Goal: Task Accomplishment & Management: Manage account settings

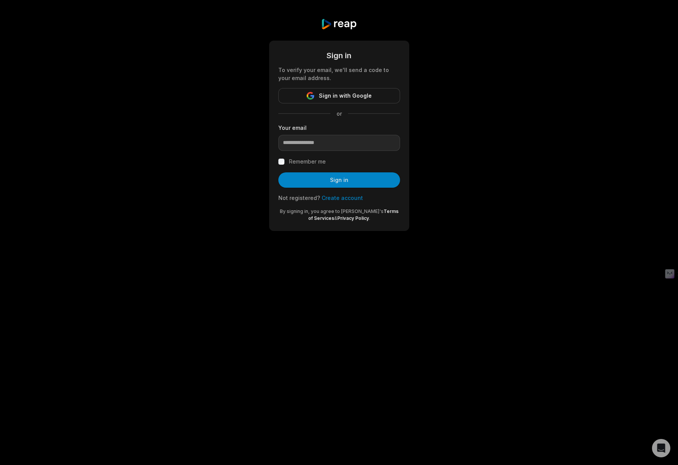
click at [330, 141] on input "email" at bounding box center [339, 143] width 122 height 16
click at [352, 96] on span "Sign in with Google" at bounding box center [345, 95] width 53 height 9
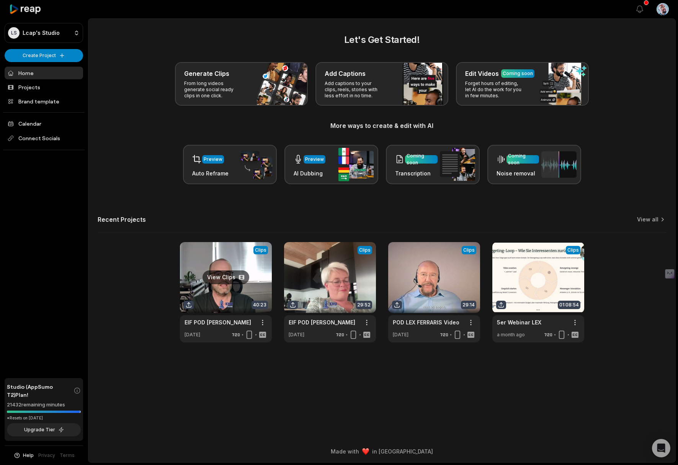
click at [226, 268] on link at bounding box center [226, 292] width 92 height 100
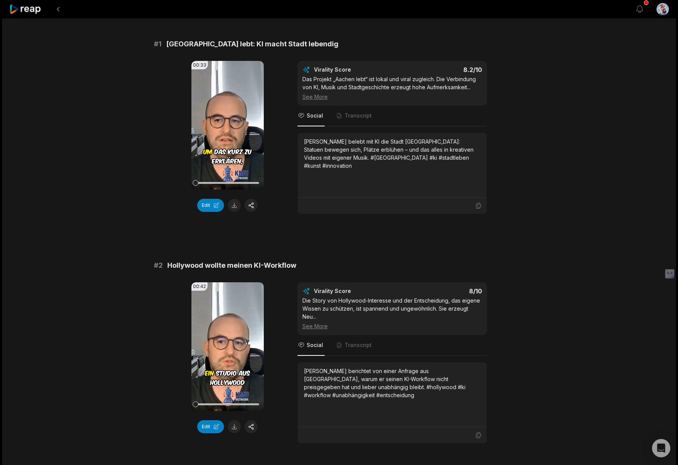
scroll to position [53, 0]
click at [253, 205] on button "button" at bounding box center [251, 204] width 13 height 13
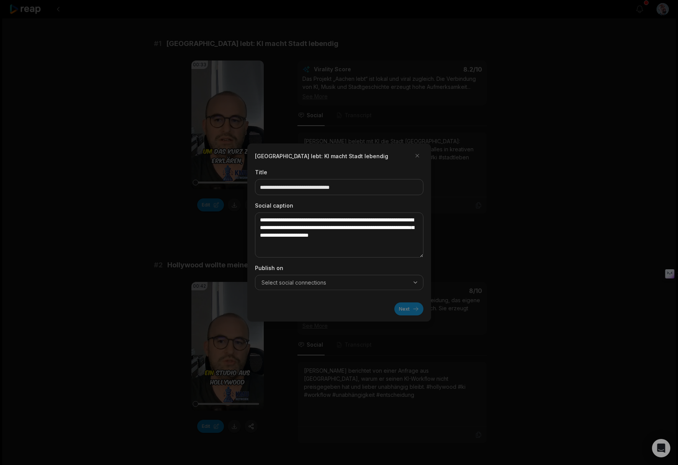
click at [414, 283] on icon "button" at bounding box center [416, 283] width 6 height 6
click at [416, 156] on button "button" at bounding box center [417, 156] width 12 height 12
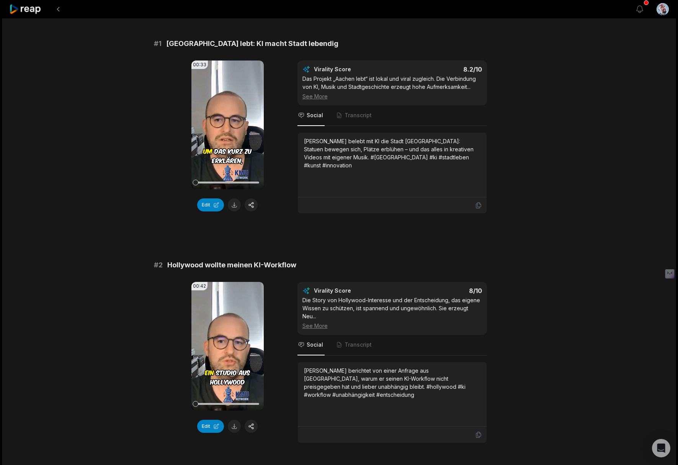
scroll to position [0, 0]
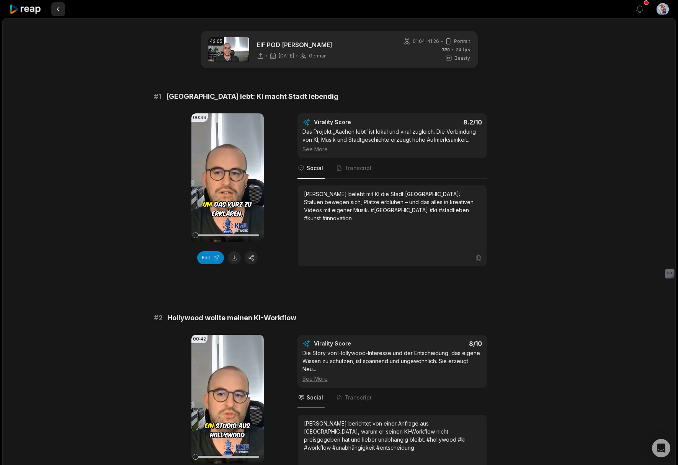
click at [57, 9] on button at bounding box center [58, 9] width 14 height 14
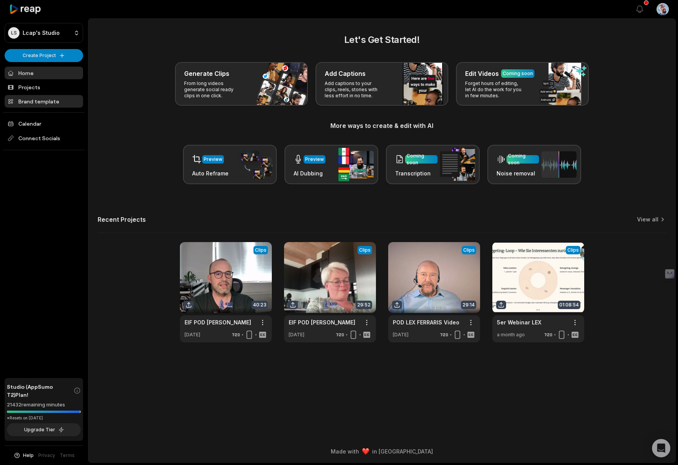
click at [49, 102] on link "Brand template" at bounding box center [44, 101] width 79 height 13
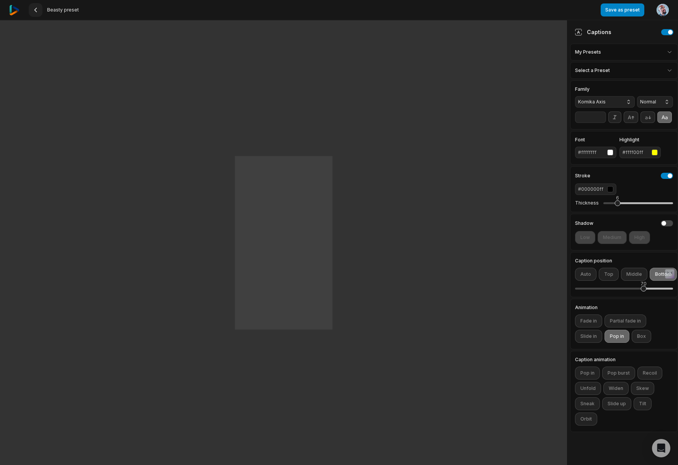
click at [36, 10] on icon at bounding box center [36, 10] width 6 height 6
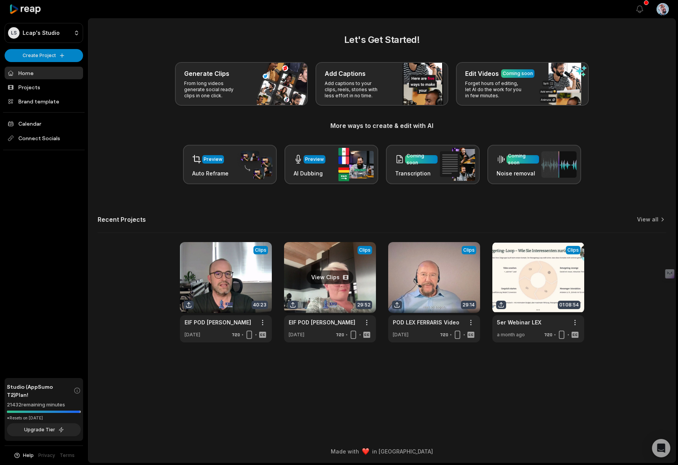
click at [305, 265] on link at bounding box center [330, 292] width 92 height 100
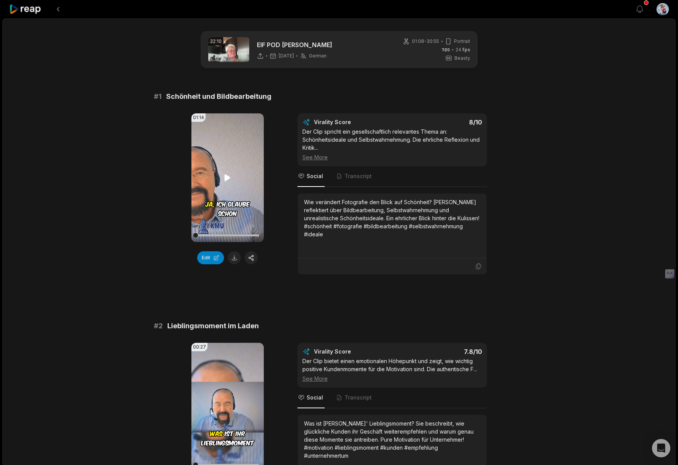
click at [226, 177] on icon at bounding box center [228, 177] width 6 height 7
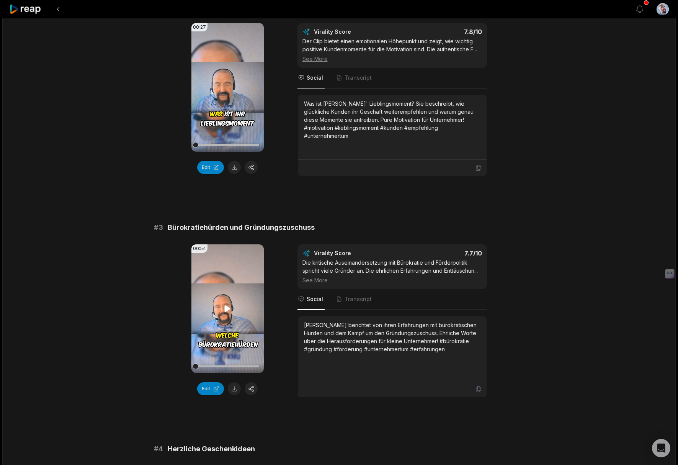
scroll to position [313, 0]
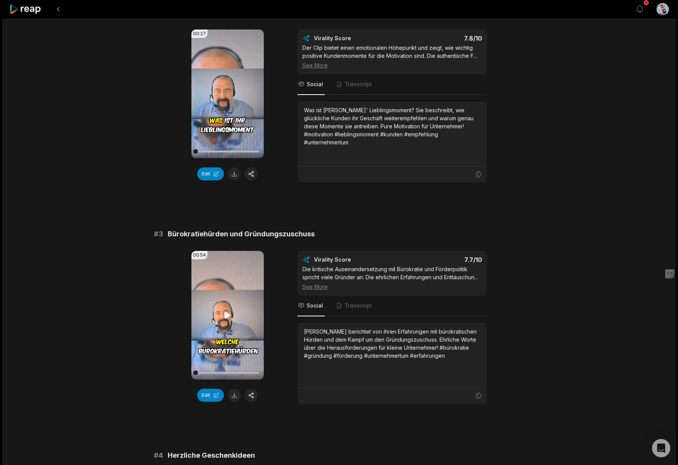
click at [227, 314] on icon at bounding box center [228, 315] width 6 height 7
click at [460, 277] on div "Die kritische Auseinandersetzung mit Bürokratie und Förderpolitik spricht viele…" at bounding box center [393, 278] width 180 height 26
click at [311, 288] on div "See More" at bounding box center [393, 287] width 180 height 8
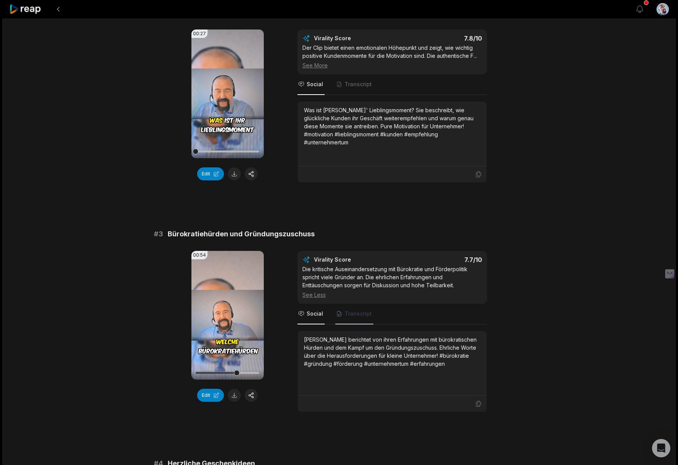
click at [352, 316] on span "Transcript" at bounding box center [358, 314] width 27 height 8
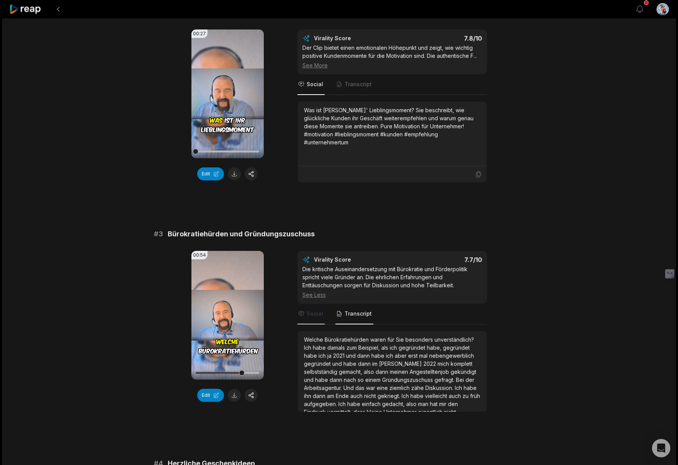
click at [314, 313] on span "Social" at bounding box center [315, 314] width 16 height 8
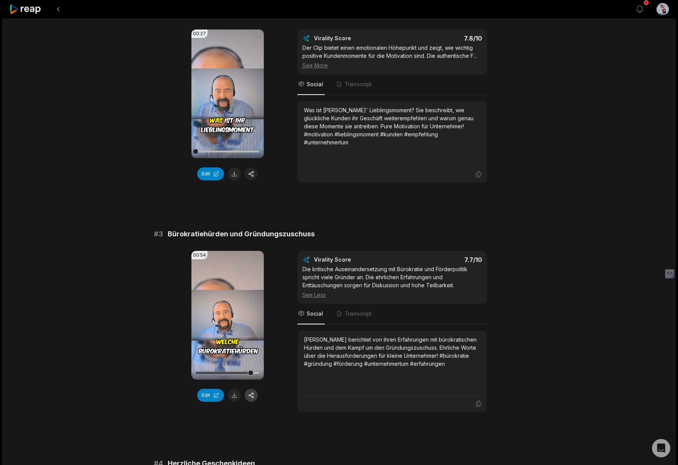
click at [251, 394] on button "button" at bounding box center [251, 395] width 13 height 13
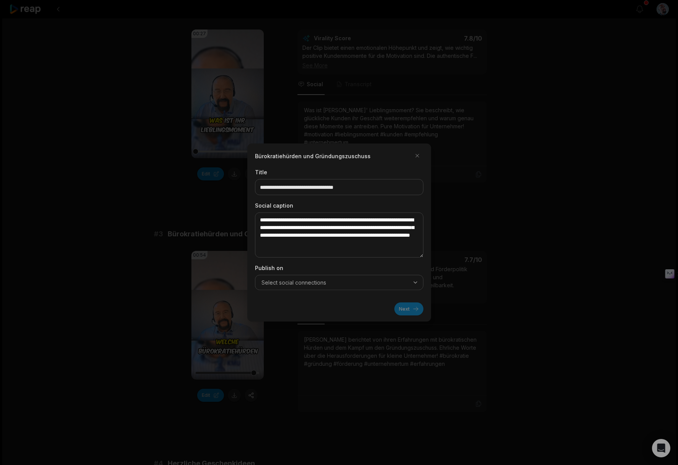
click at [416, 281] on icon "button" at bounding box center [416, 283] width 6 height 6
click at [415, 280] on icon "button" at bounding box center [416, 283] width 6 height 6
click at [418, 156] on button "button" at bounding box center [417, 156] width 12 height 12
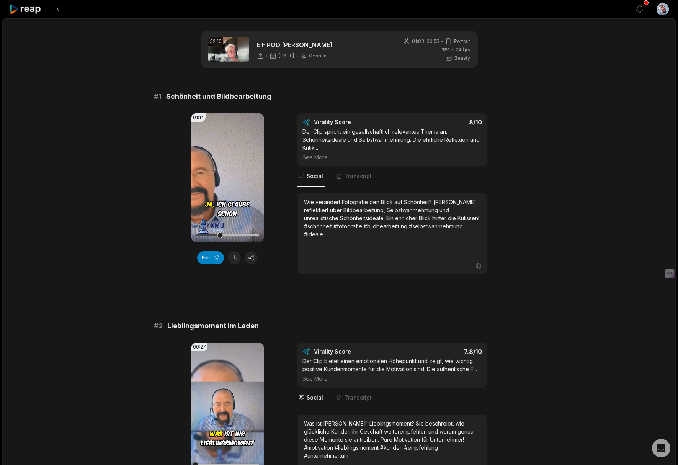
click at [661, 8] on html "View notifications Open user menu 32:10 EIF POD Silke Thomas 5 days ago German …" at bounding box center [339, 232] width 678 height 465
click at [626, 49] on span "Settings" at bounding box center [624, 47] width 20 height 8
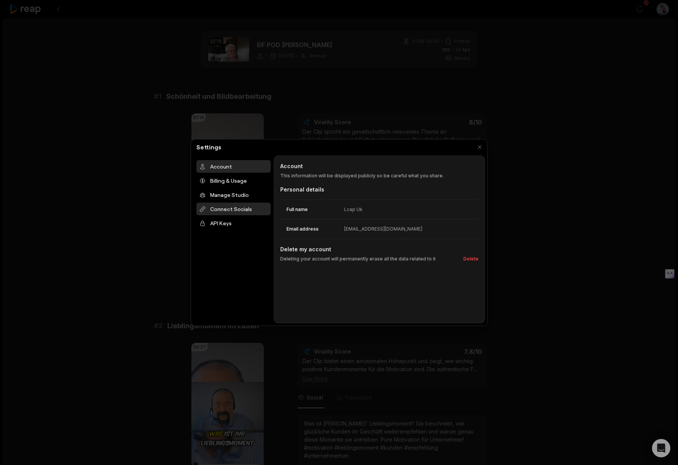
click at [241, 209] on div "Connect Socials" at bounding box center [234, 209] width 74 height 13
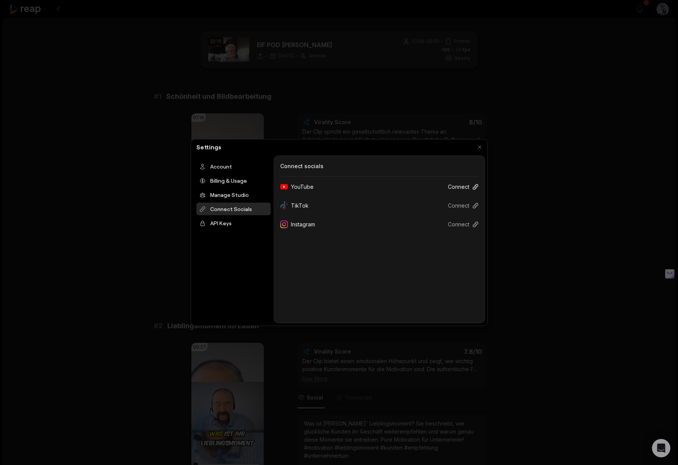
click at [457, 185] on button "Connect" at bounding box center [460, 187] width 37 height 14
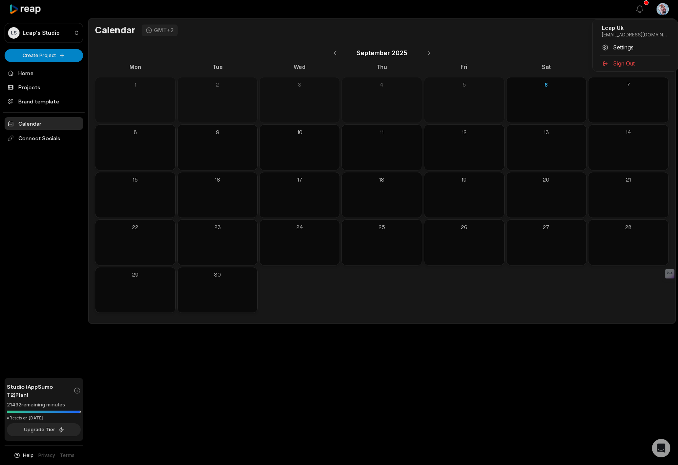
click at [662, 11] on html "LS Lcap's Studio Create Project Home Projects Brand template Calendar Connect S…" at bounding box center [339, 232] width 678 height 465
click at [624, 47] on span "Settings" at bounding box center [624, 47] width 20 height 8
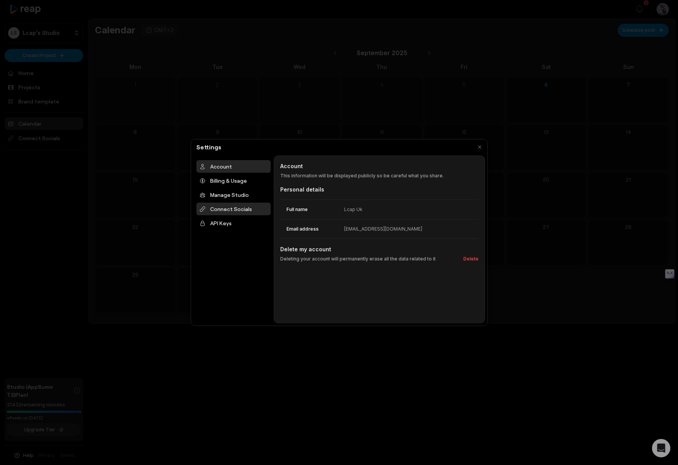
click at [238, 208] on div "Connect Socials" at bounding box center [234, 209] width 74 height 13
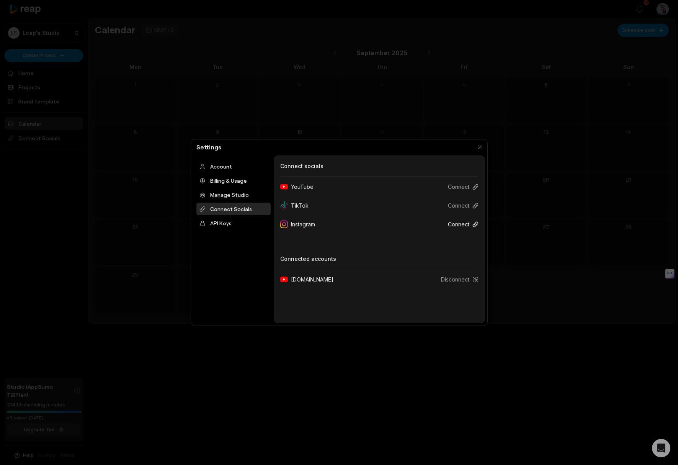
click at [455, 223] on button "Connect" at bounding box center [460, 224] width 37 height 14
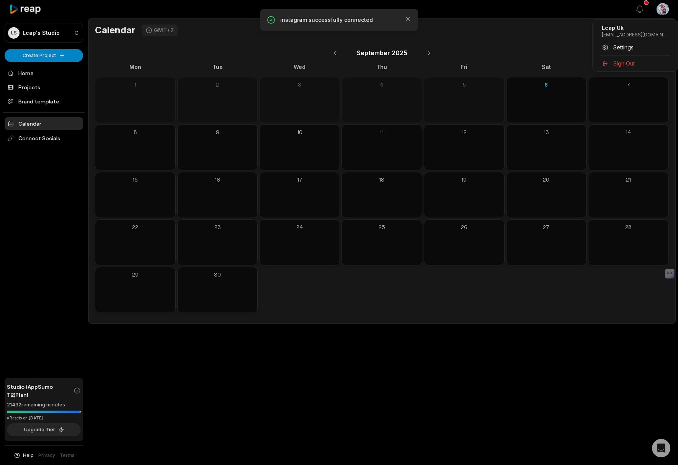
click at [662, 10] on html "LS Lcap's Studio Create Project Home Projects Brand template Calendar Connect S…" at bounding box center [339, 232] width 678 height 465
click at [624, 49] on span "Settings" at bounding box center [624, 47] width 20 height 8
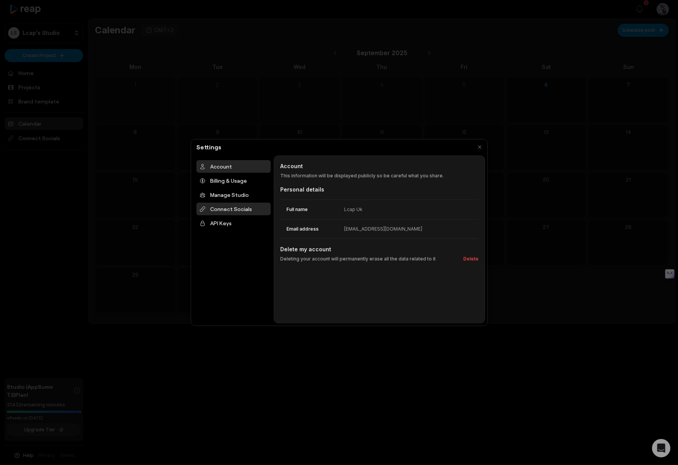
click at [246, 208] on div "Connect Socials" at bounding box center [234, 209] width 74 height 13
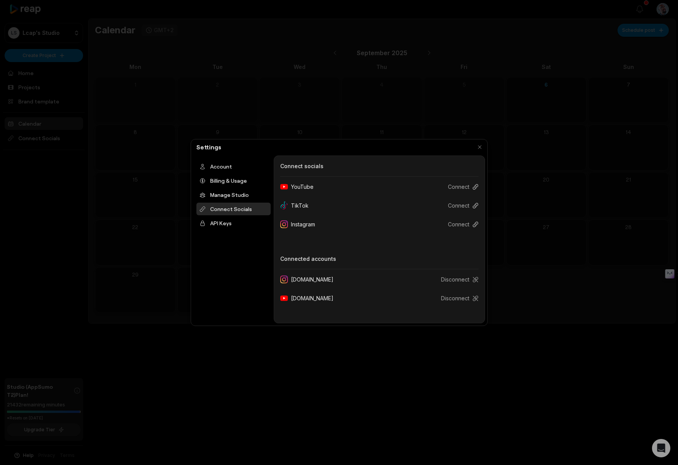
click at [297, 121] on div at bounding box center [339, 232] width 678 height 465
